Goal: Find specific page/section: Find specific page/section

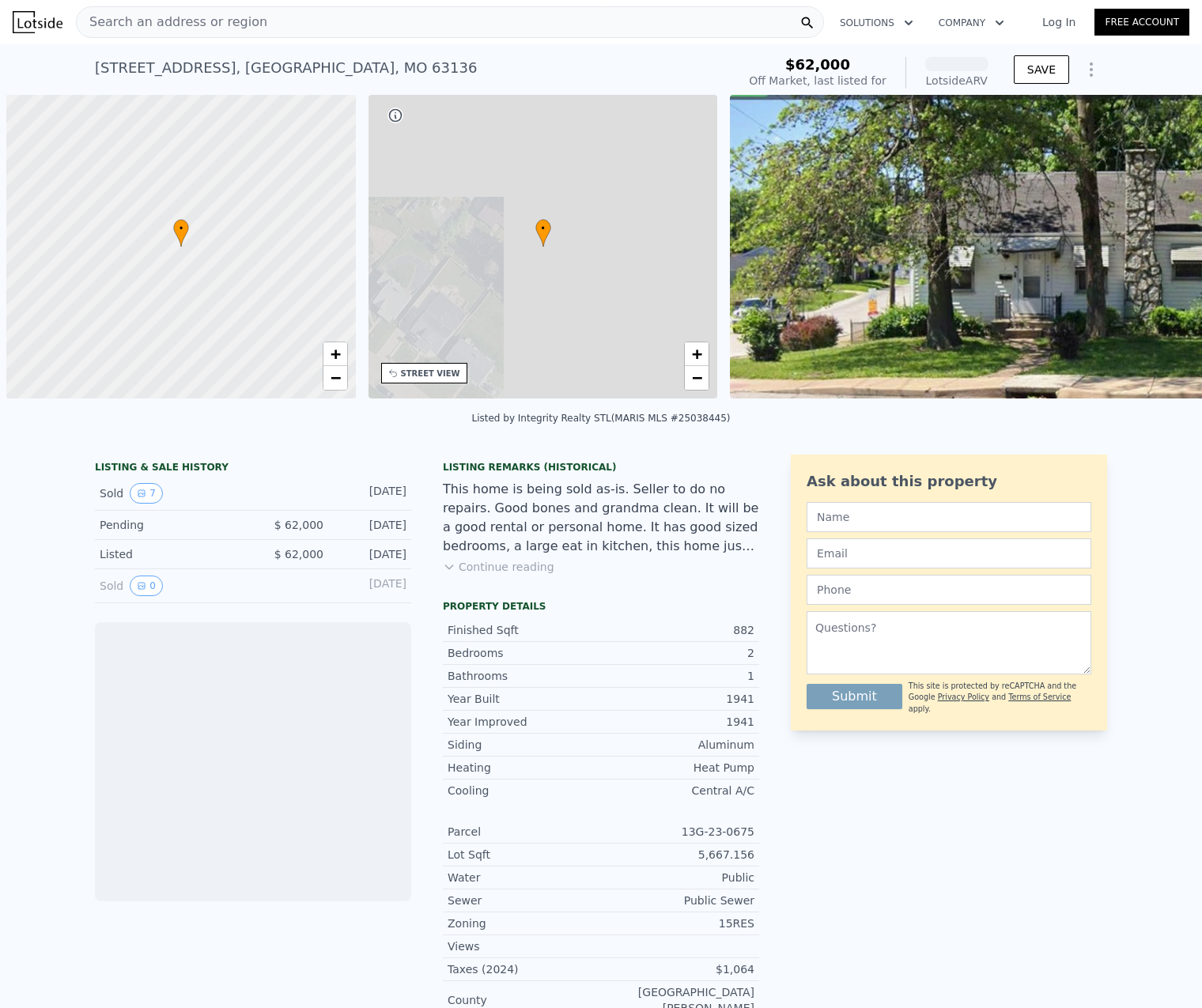
scroll to position [0, 7]
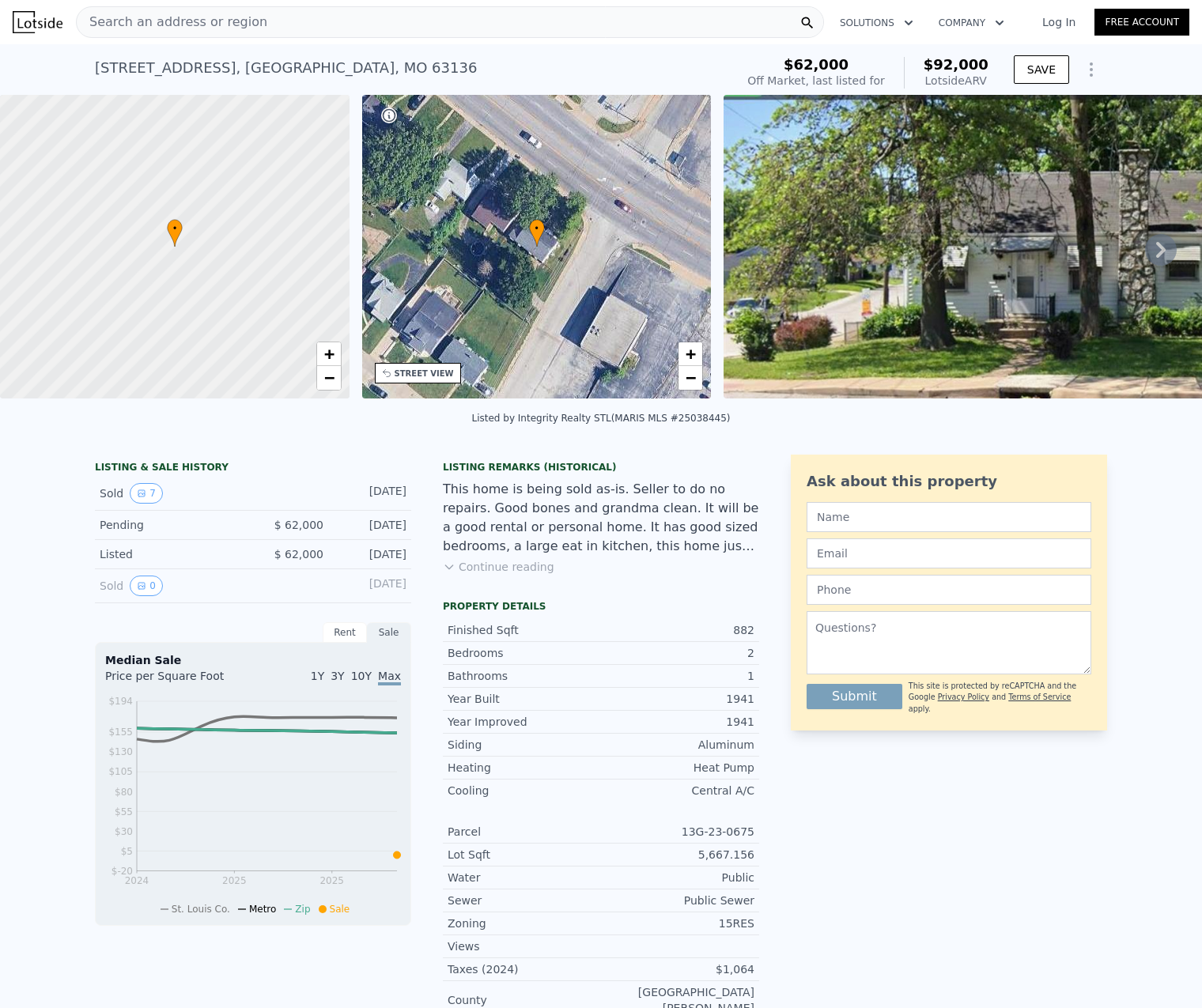
click at [253, 27] on div "Search an address or region" at bounding box center [450, 22] width 748 height 32
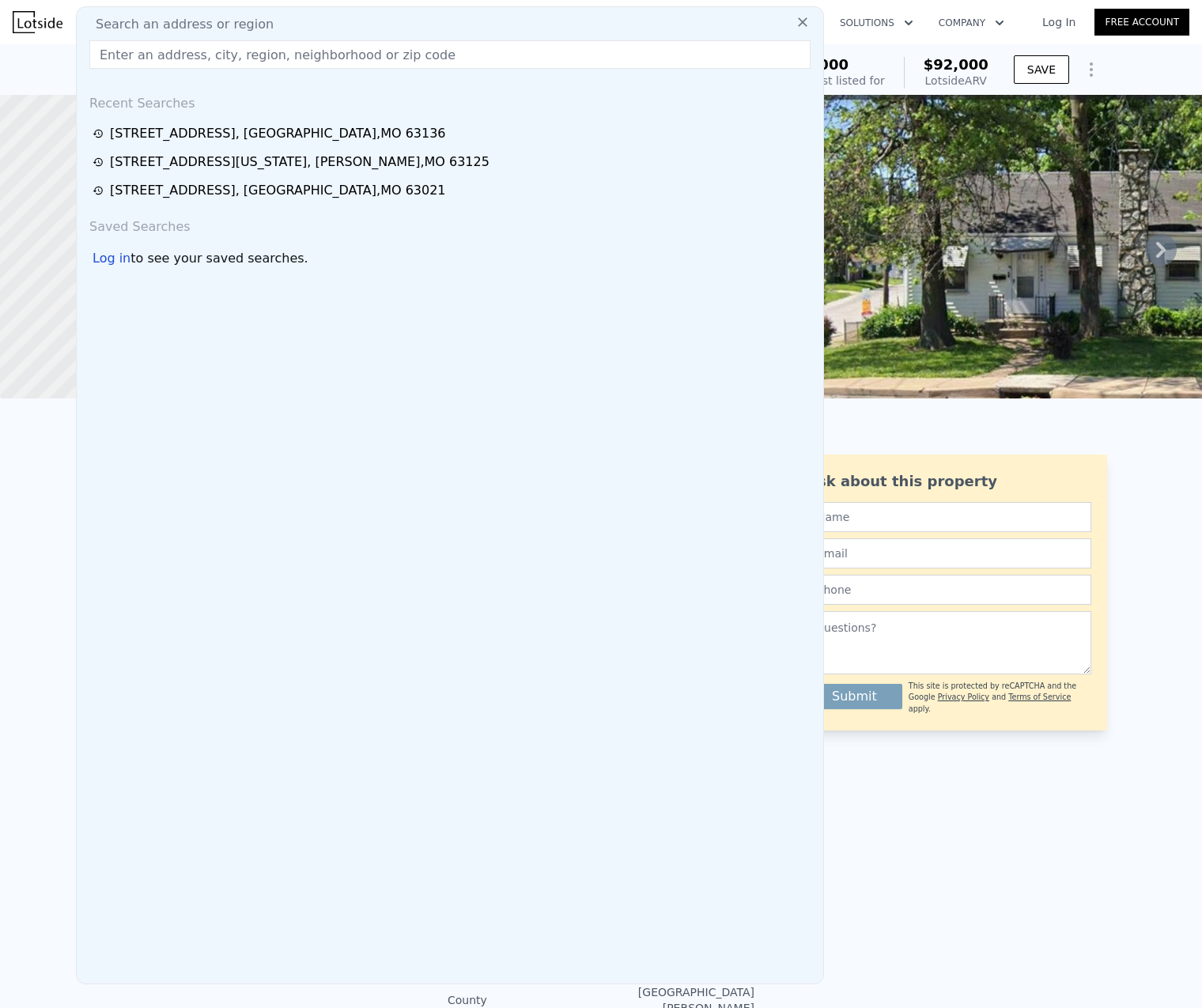
click at [167, 59] on input "text" at bounding box center [450, 55] width 721 height 28
paste input "[STREET_ADDRESS]"
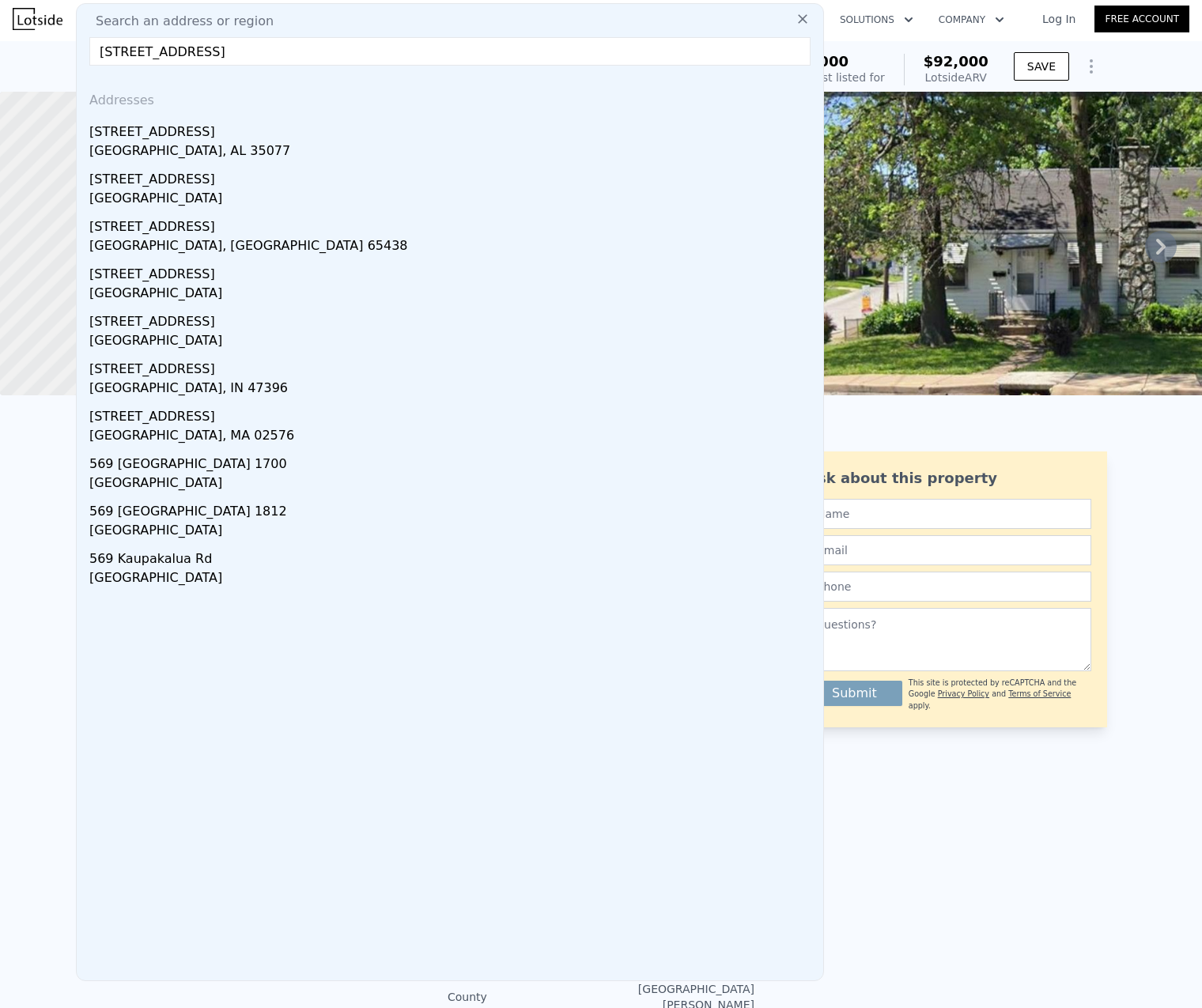
click at [258, 57] on input "[STREET_ADDRESS]" at bounding box center [450, 51] width 721 height 28
paste input ", [GEOGRAPHIC_DATA]"
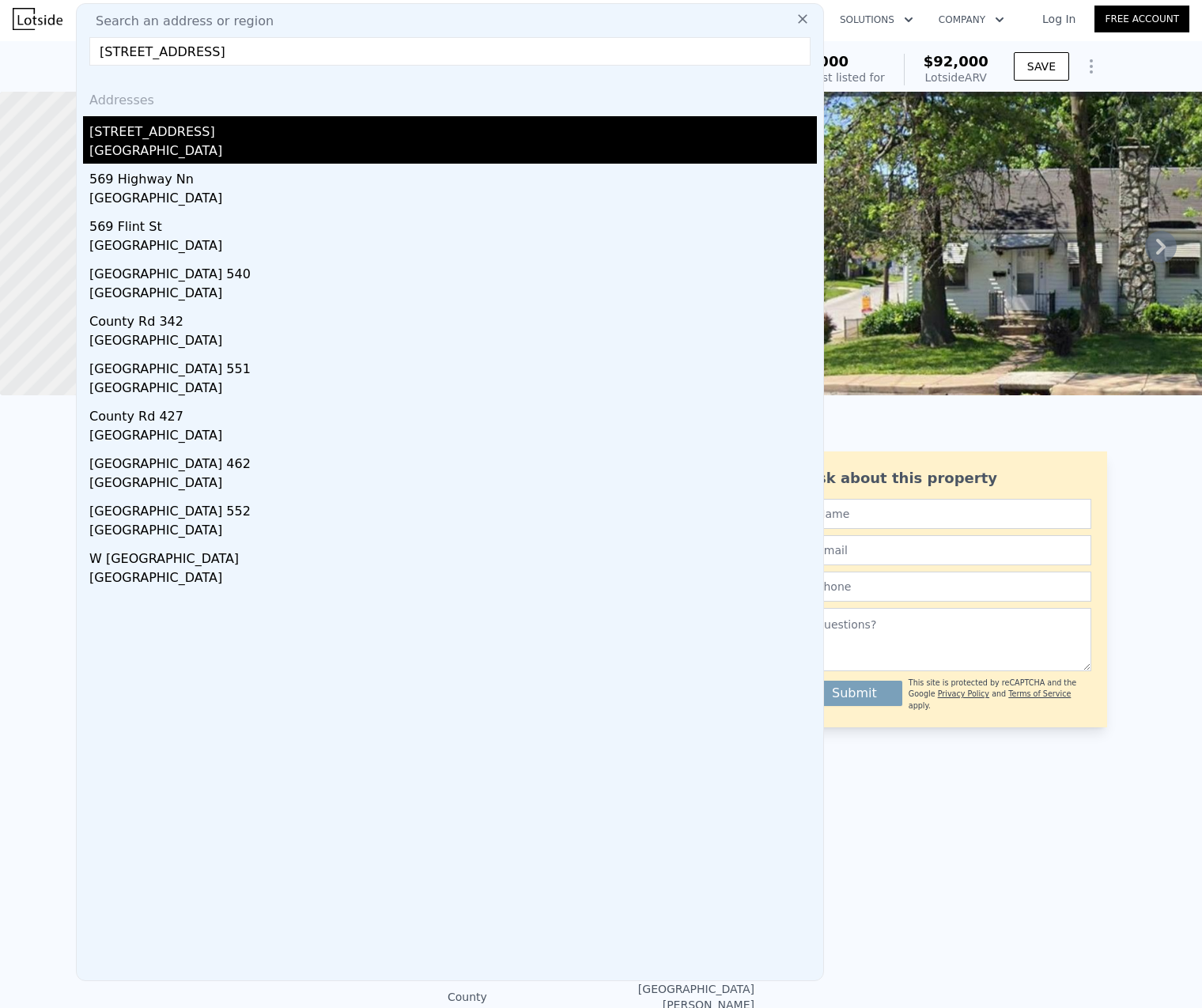
type input "[STREET_ADDRESS]"
click at [188, 142] on div "[GEOGRAPHIC_DATA]" at bounding box center [453, 152] width 727 height 22
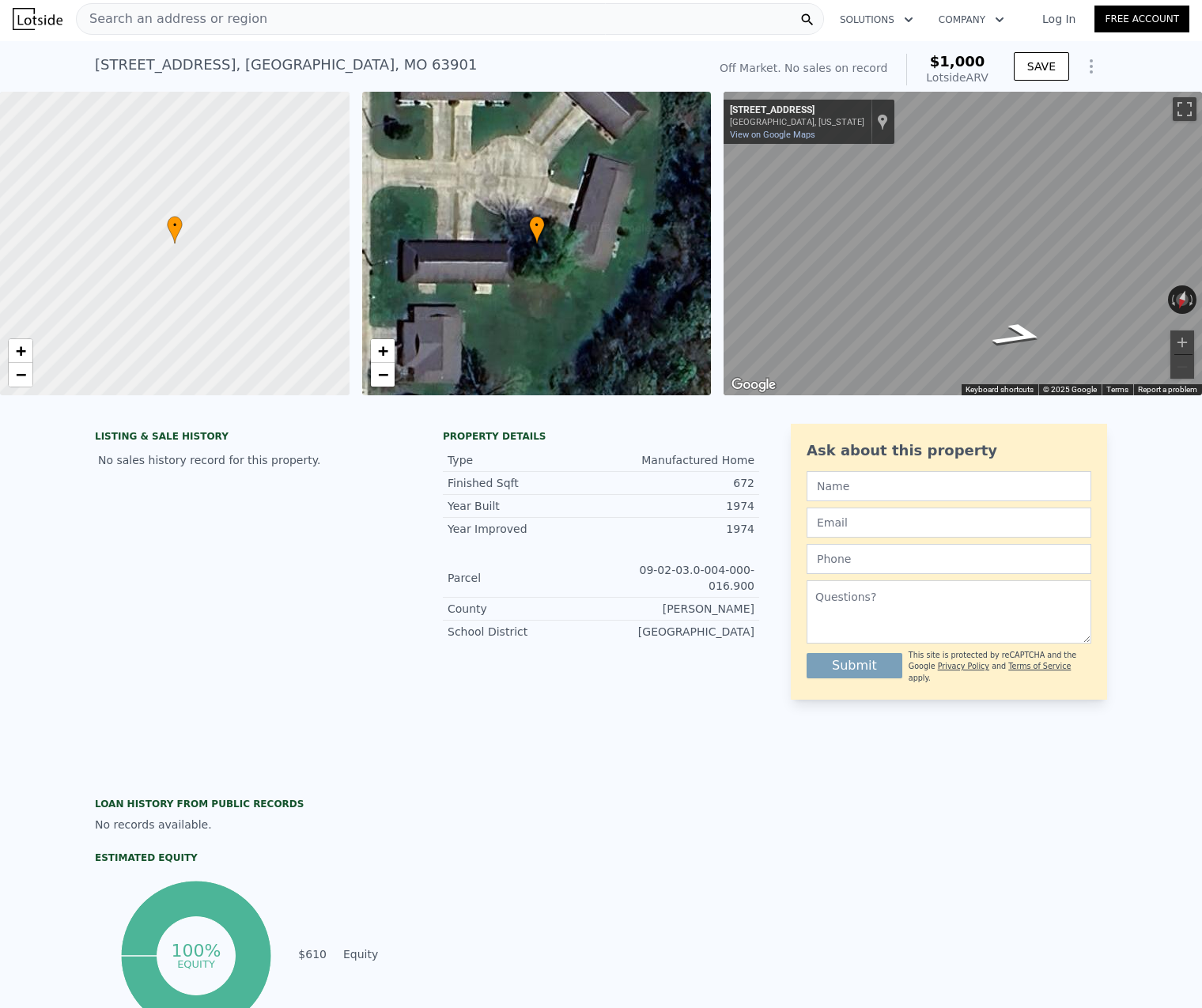
click at [323, 27] on div "Search an address or region" at bounding box center [450, 19] width 748 height 32
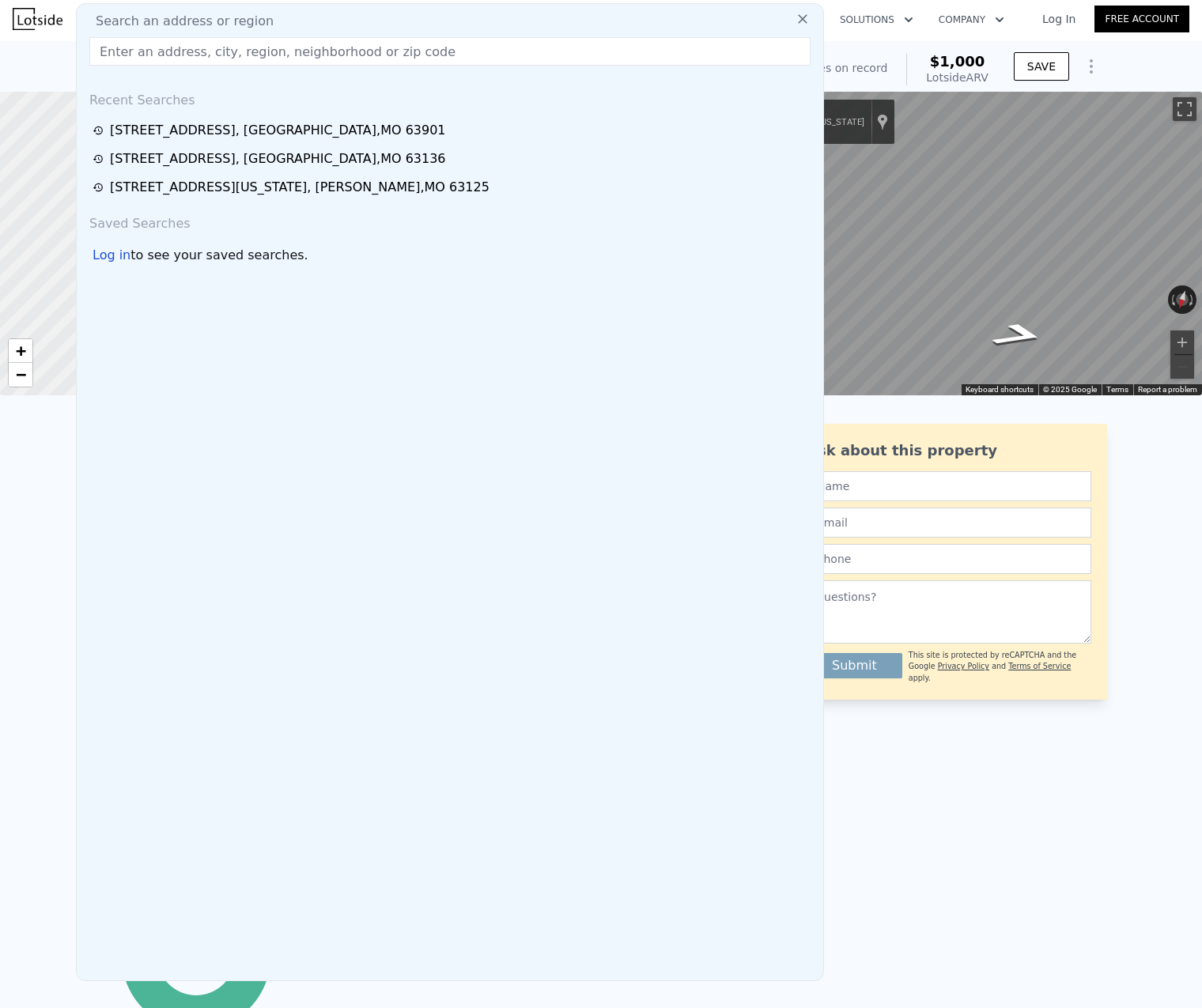
click at [323, 27] on div "Search an address or region" at bounding box center [450, 21] width 734 height 19
click at [263, 53] on input "text" at bounding box center [450, 51] width 721 height 28
paste input "[STREET_ADDRESS]"
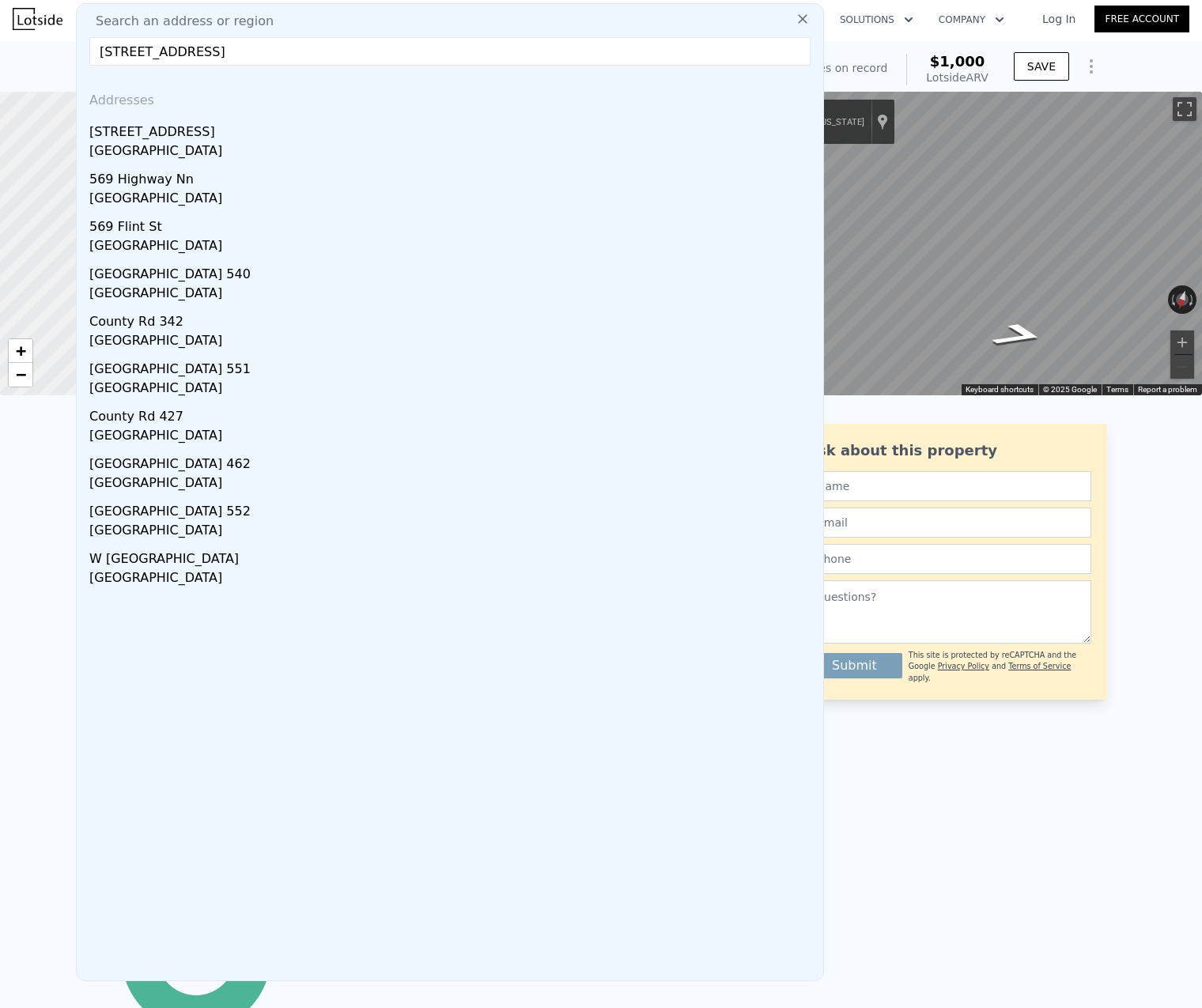
type input "[STREET_ADDRESS]"
